Goal: Task Accomplishment & Management: Complete application form

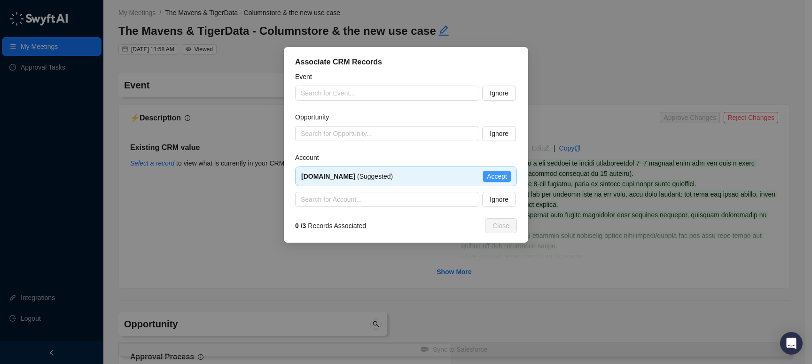
click at [496, 179] on span "Accept" at bounding box center [497, 176] width 20 height 10
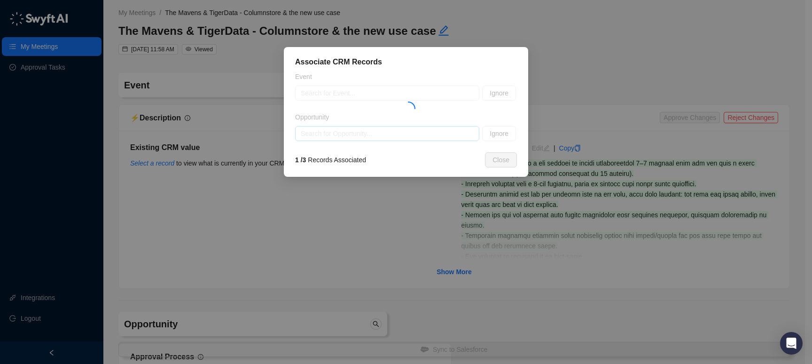
type textarea "**********"
click at [424, 134] on input "search" at bounding box center [384, 133] width 167 height 14
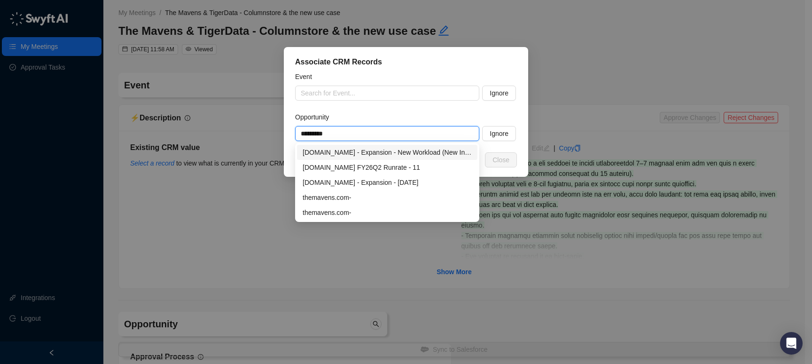
click at [367, 155] on div "[DOMAIN_NAME] - Expansion - New Workload (New Insight Pipeline)" at bounding box center [387, 152] width 169 height 10
type input "**********"
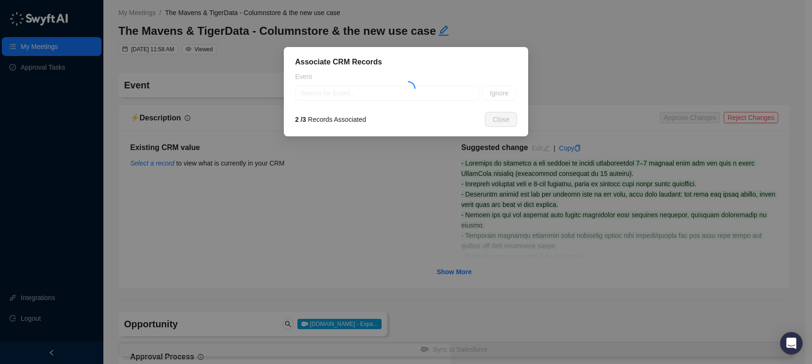
type textarea "**********"
type input "**********"
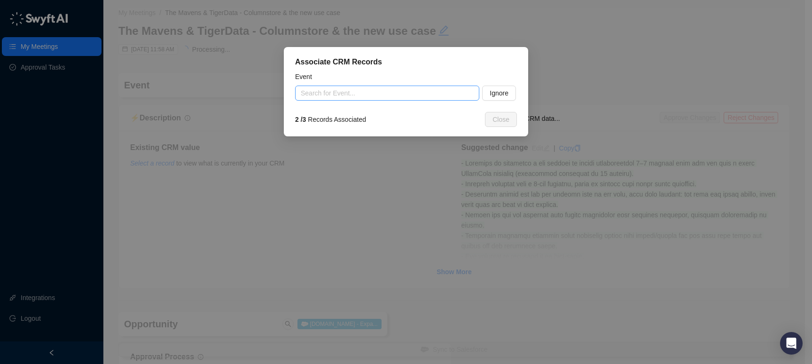
click at [409, 91] on input "search" at bounding box center [384, 93] width 167 height 14
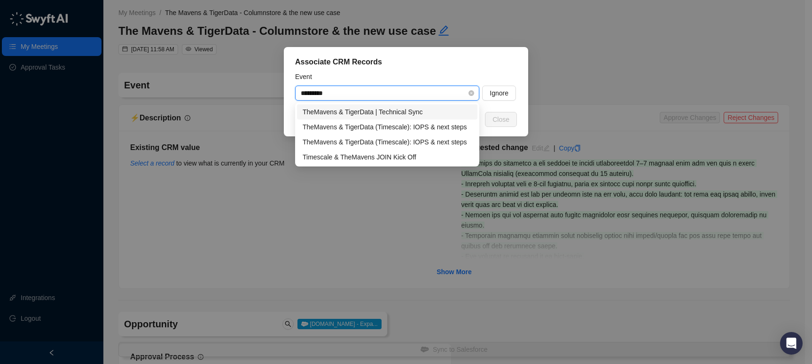
click at [311, 94] on input "*********" at bounding box center [384, 93] width 167 height 14
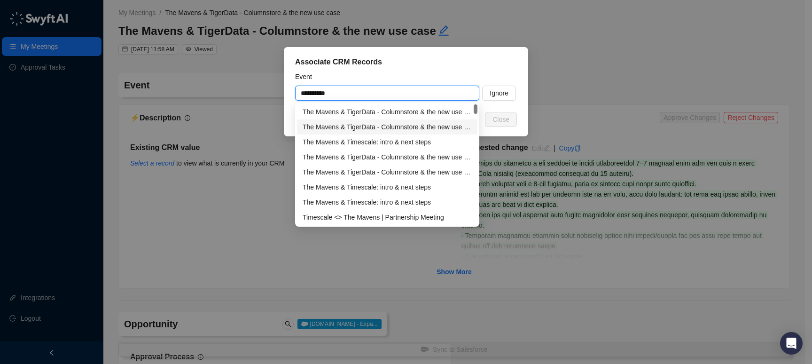
click at [378, 125] on div "The Mavens & TigerData - Columnstore & the new use case - follow up call" at bounding box center [387, 127] width 169 height 10
type input "**********"
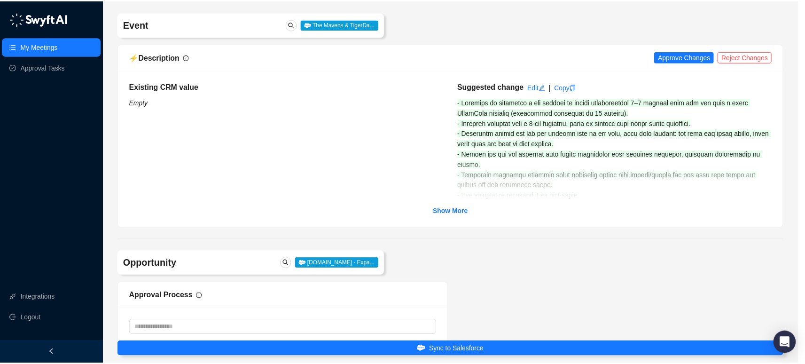
scroll to position [69, 0]
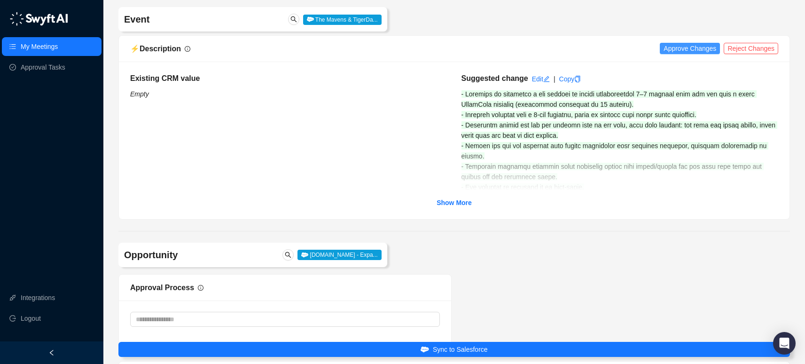
click at [690, 51] on span "Approve Changes" at bounding box center [690, 48] width 53 height 10
click at [567, 79] on icon "copy" at bounding box center [567, 79] width 7 height 7
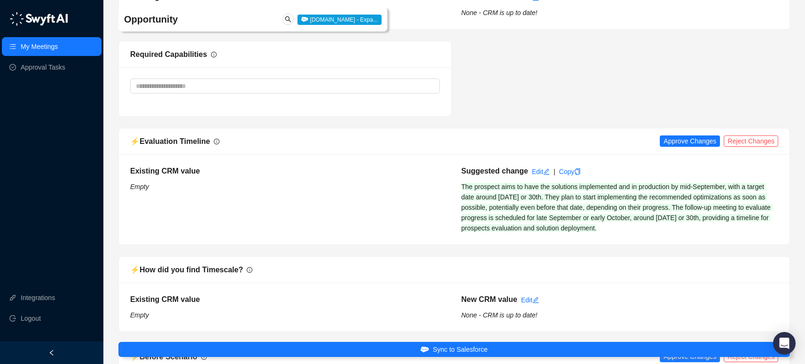
scroll to position [1028, 0]
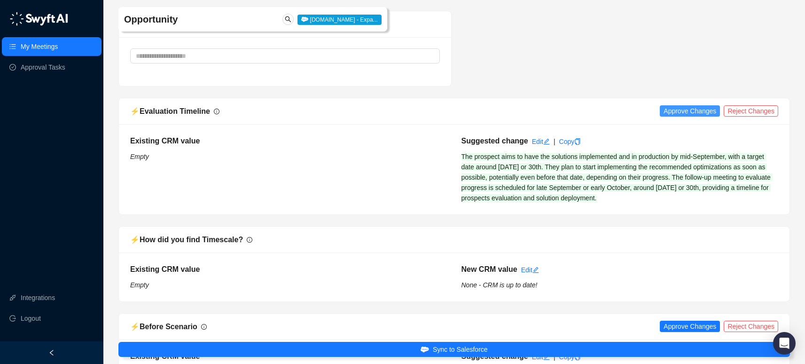
click at [691, 109] on span "Approve Changes" at bounding box center [690, 111] width 53 height 10
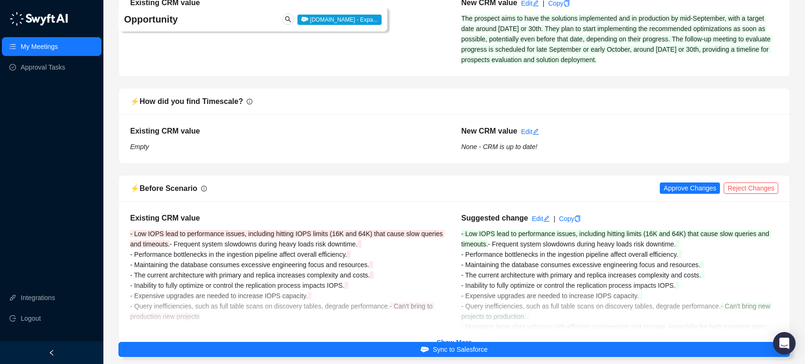
scroll to position [1165, 0]
click at [699, 189] on span "Approve Changes" at bounding box center [690, 189] width 53 height 10
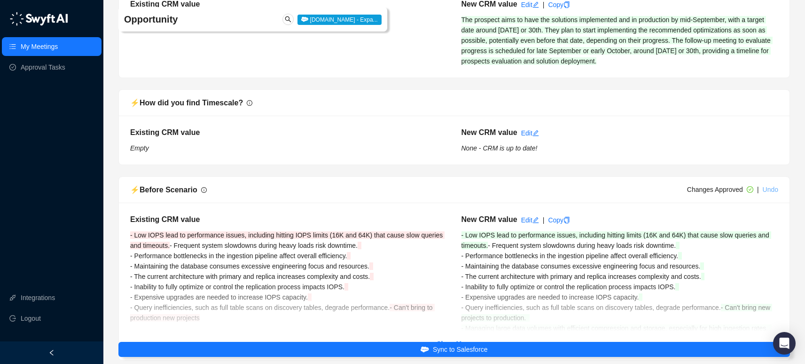
click at [772, 187] on link "Undo" at bounding box center [771, 190] width 16 height 8
click at [741, 189] on span "Reject Changes" at bounding box center [751, 189] width 47 height 10
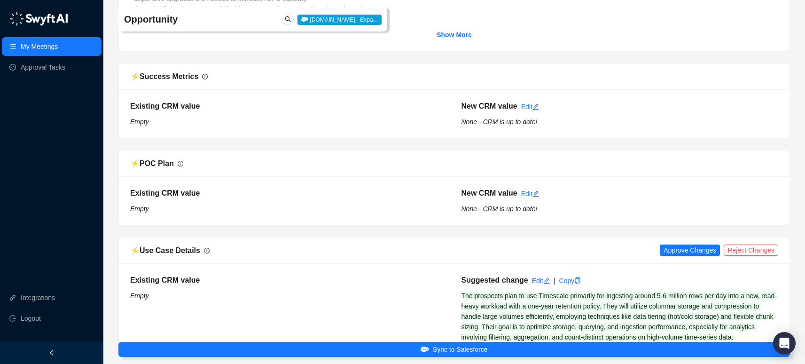
scroll to position [1549, 0]
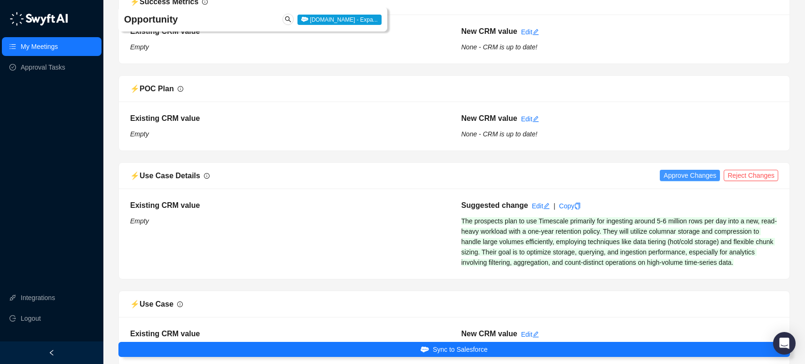
click at [684, 175] on span "Approve Changes" at bounding box center [690, 175] width 53 height 10
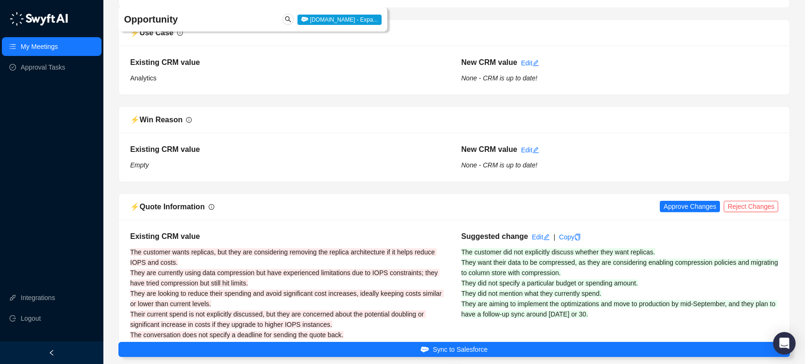
scroll to position [1857, 0]
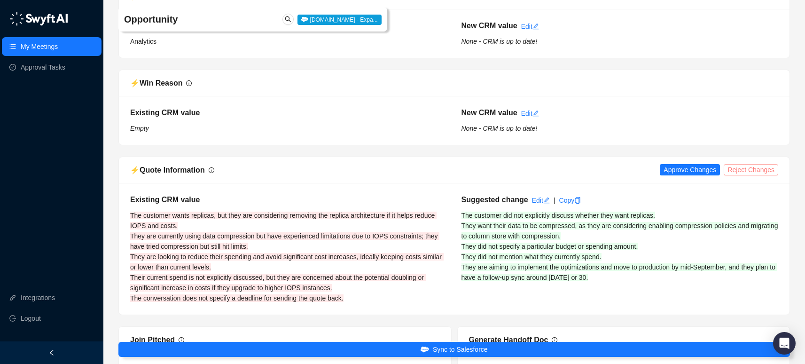
click at [736, 175] on span "Reject Changes" at bounding box center [751, 170] width 47 height 10
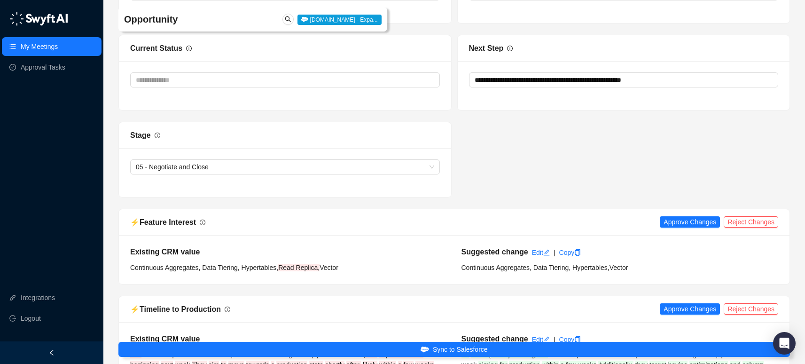
scroll to position [2470, 0]
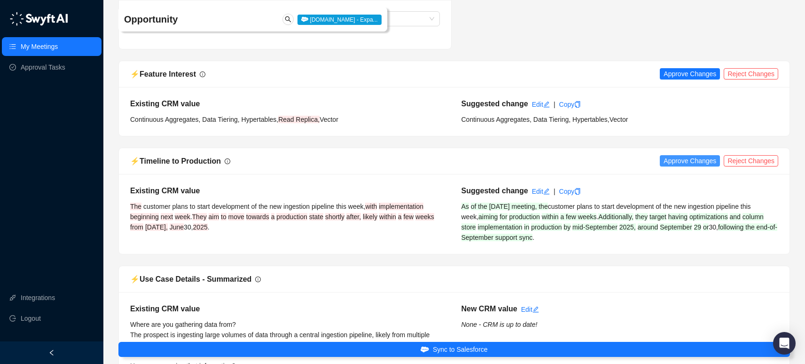
click at [706, 166] on span "Approve Changes" at bounding box center [690, 161] width 53 height 10
click at [698, 79] on span "Approve Changes" at bounding box center [690, 74] width 53 height 10
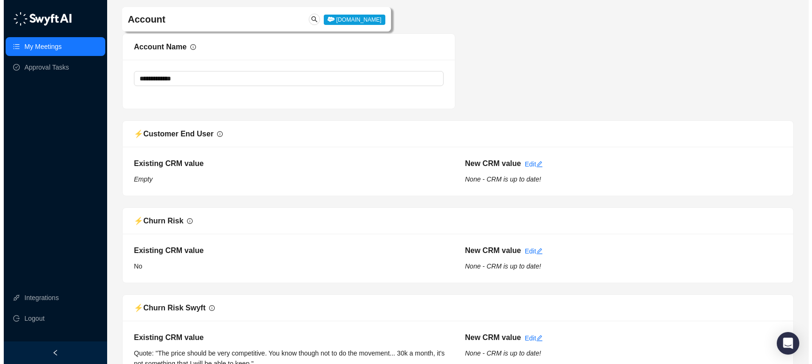
scroll to position [3906, 0]
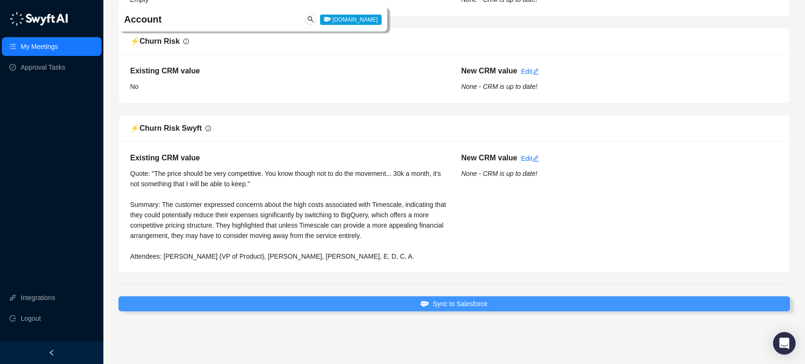
click at [472, 304] on span "Sync to Salesforce" at bounding box center [460, 304] width 55 height 10
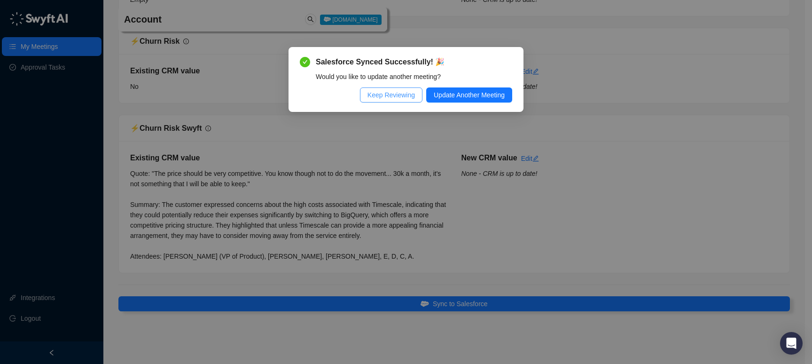
click at [409, 95] on span "Keep Reviewing" at bounding box center [391, 95] width 47 height 10
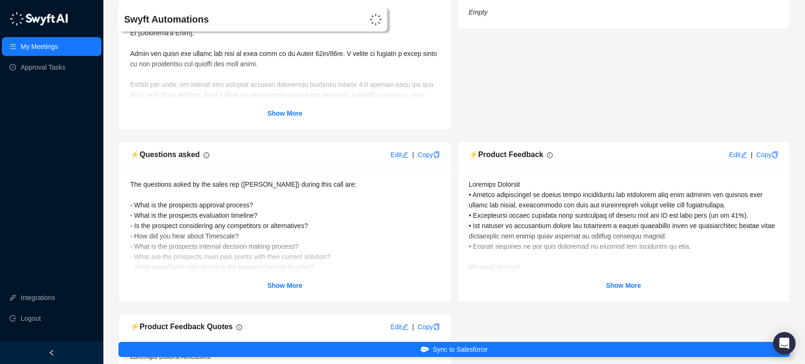
scroll to position [3059, 0]
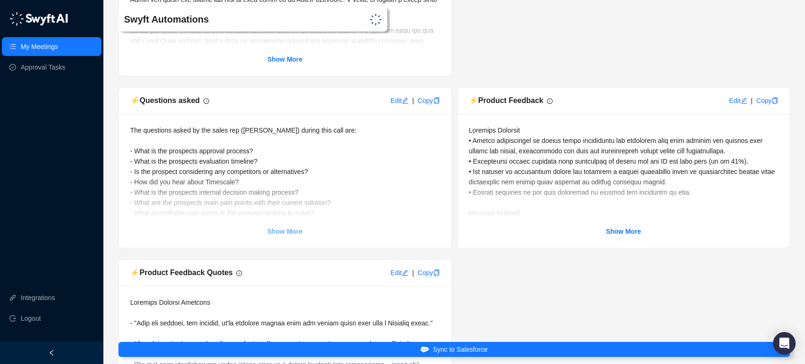
click at [289, 235] on strong "Show More" at bounding box center [285, 232] width 35 height 8
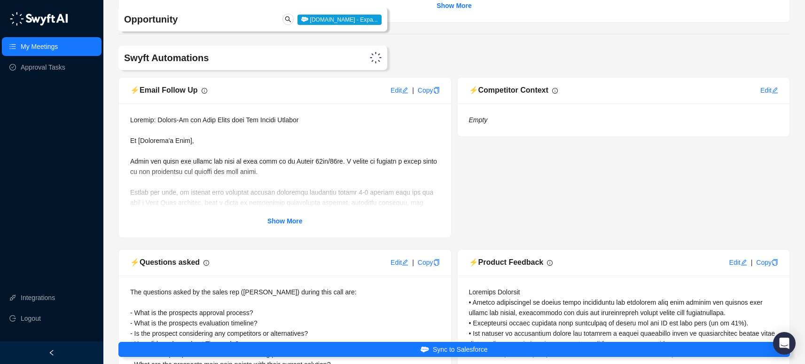
scroll to position [2890, 0]
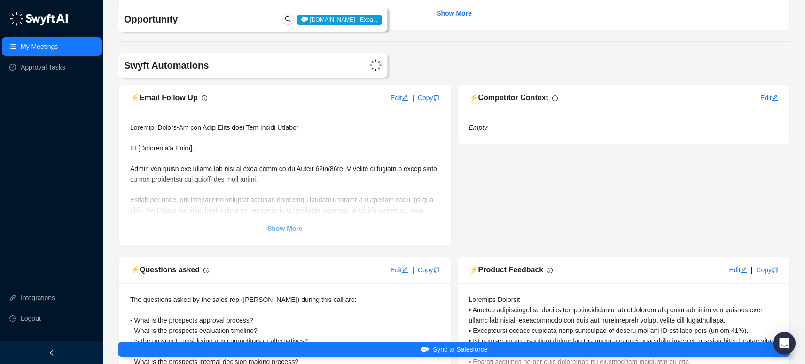
click at [295, 232] on strong "Show More" at bounding box center [285, 229] width 35 height 8
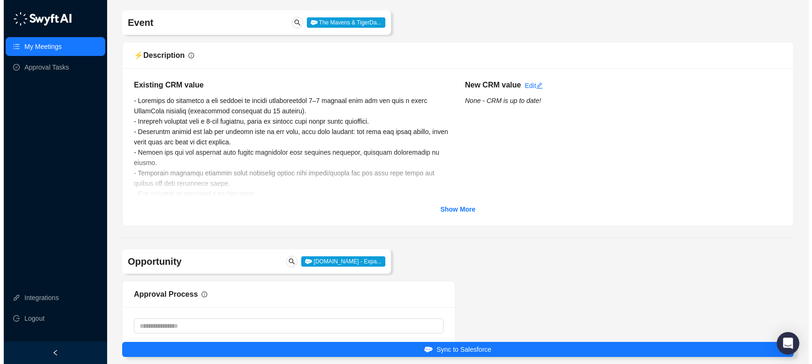
scroll to position [0, 0]
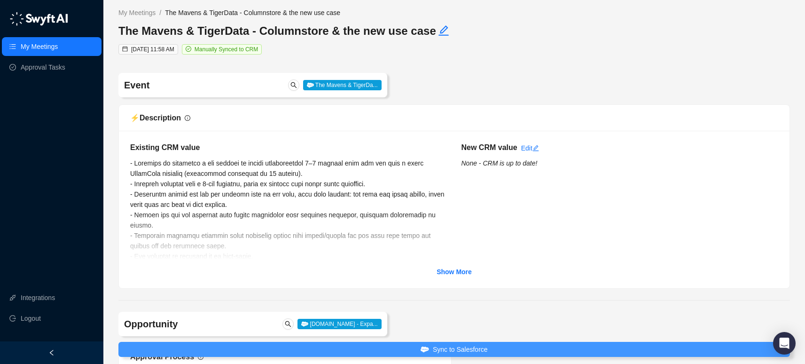
click at [472, 352] on span "Sync to Salesforce" at bounding box center [460, 349] width 55 height 10
